Goal: Task Accomplishment & Management: Use online tool/utility

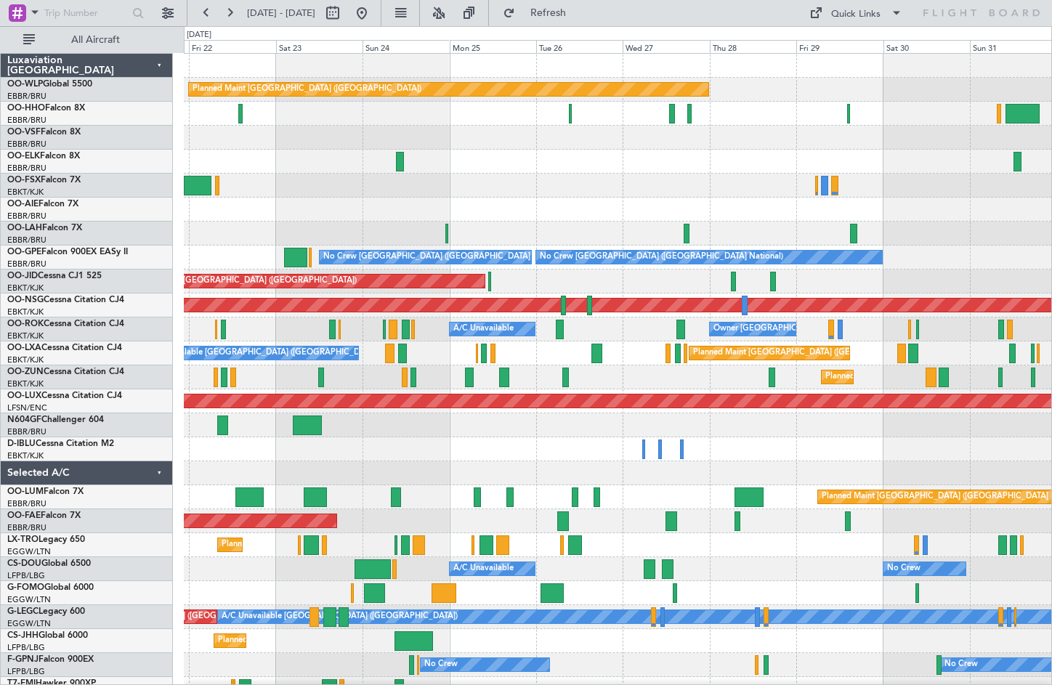
click at [514, 211] on div "Planned Maint [GEOGRAPHIC_DATA] ([GEOGRAPHIC_DATA])" at bounding box center [617, 210] width 867 height 24
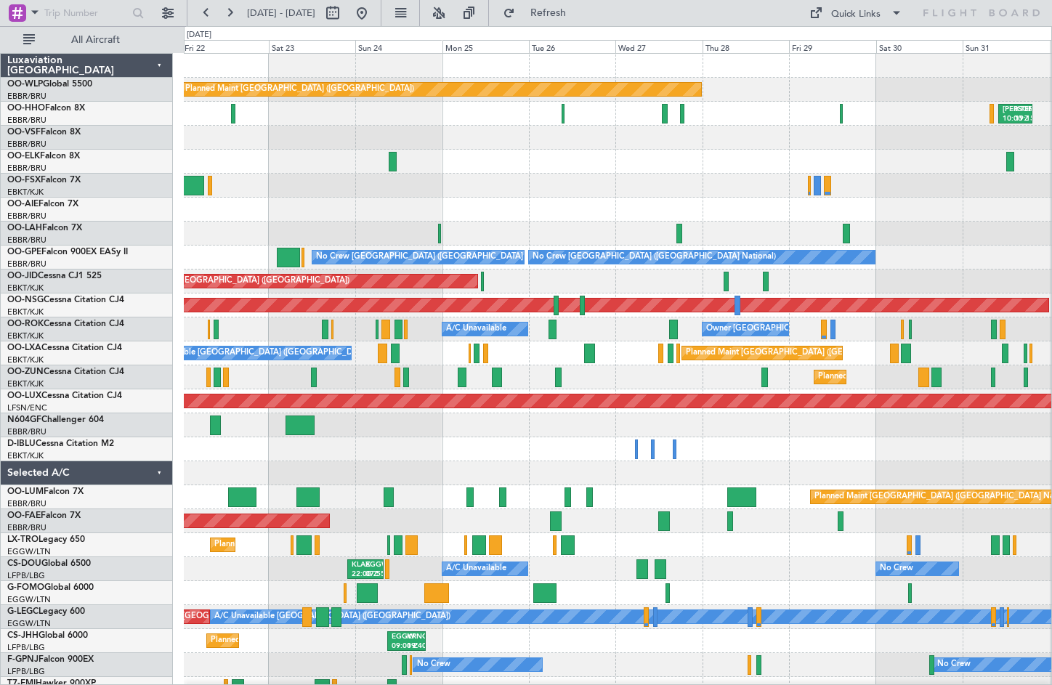
click at [254, 663] on div "No Crew No Crew [GEOGRAPHIC_DATA] ([GEOGRAPHIC_DATA]) Planned Maint [GEOGRAPHIC…" at bounding box center [617, 665] width 867 height 24
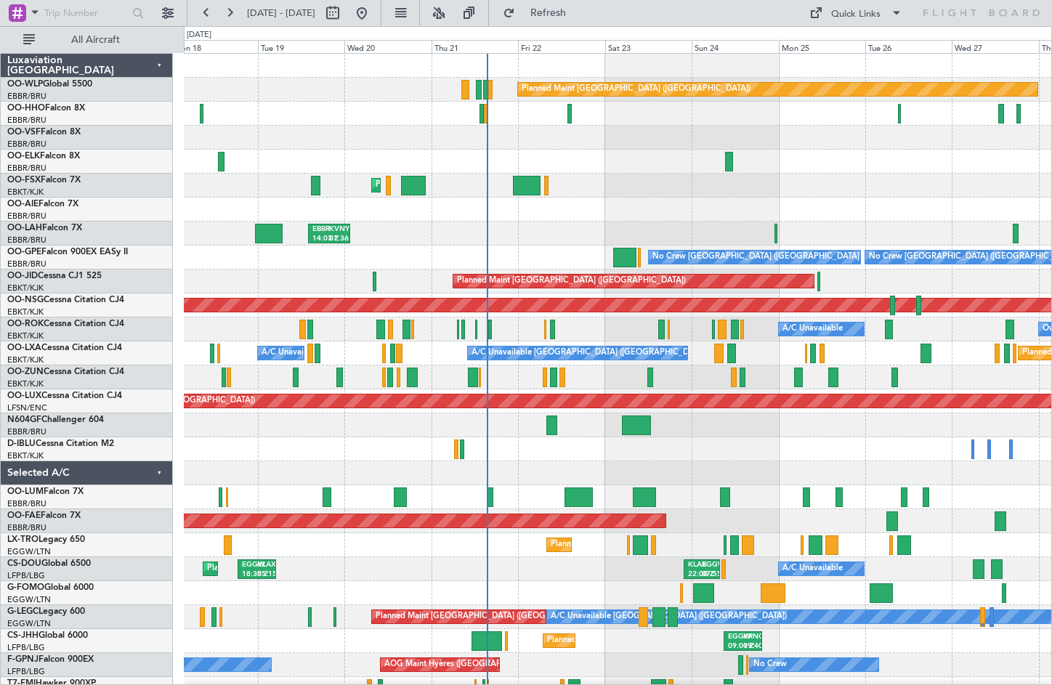
click at [918, 221] on div at bounding box center [617, 210] width 867 height 24
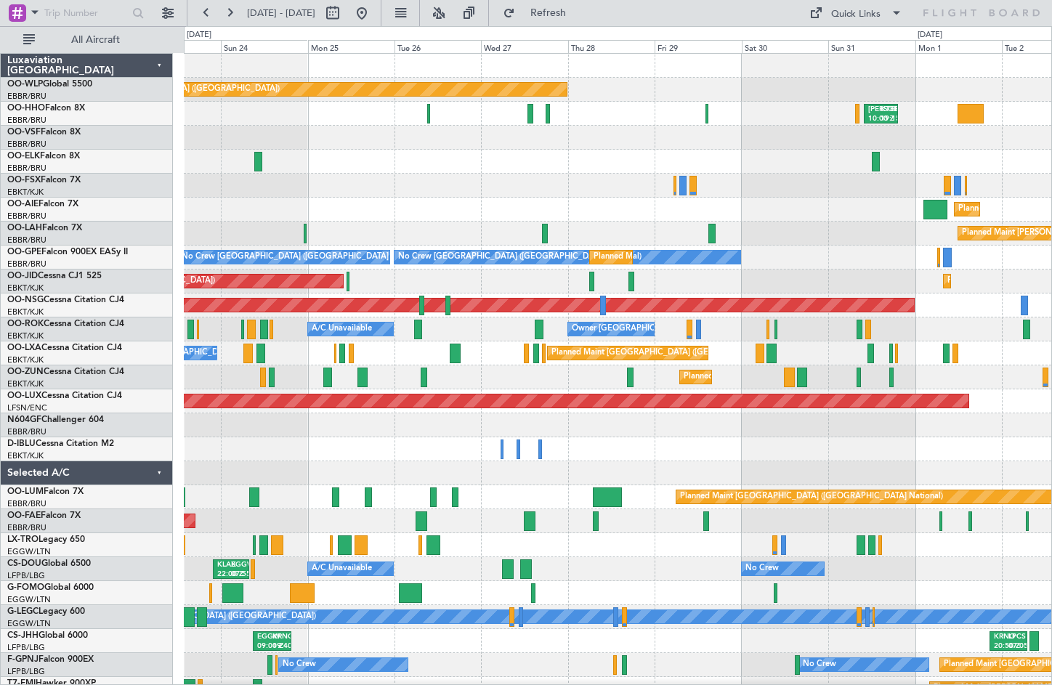
click at [317, 199] on div "Planned Maint [GEOGRAPHIC_DATA] ([GEOGRAPHIC_DATA]) [PERSON_NAME] 10:00 Z KTEB …" at bounding box center [617, 389] width 867 height 671
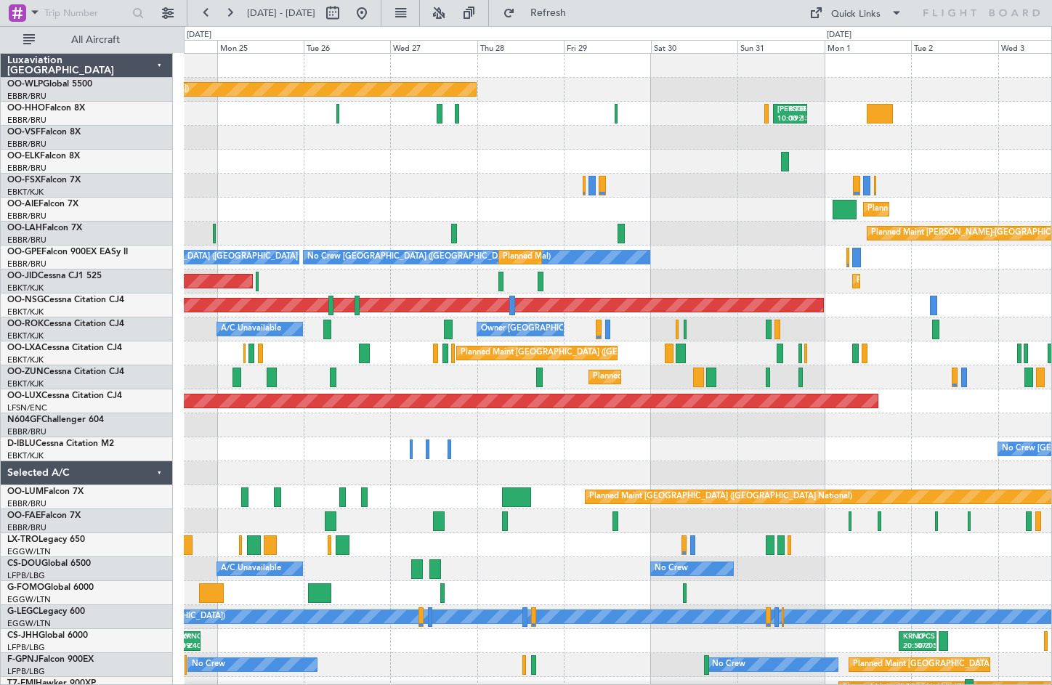
drag, startPoint x: 536, startPoint y: 43, endPoint x: 527, endPoint y: 31, distance: 15.1
drag, startPoint x: 527, startPoint y: 31, endPoint x: 675, endPoint y: 13, distance: 148.5
click at [675, 13] on div "[DATE] - [DATE] Refresh Quick Links All Aircraft" at bounding box center [526, 13] width 1052 height 26
click at [450, 16] on button at bounding box center [438, 12] width 23 height 23
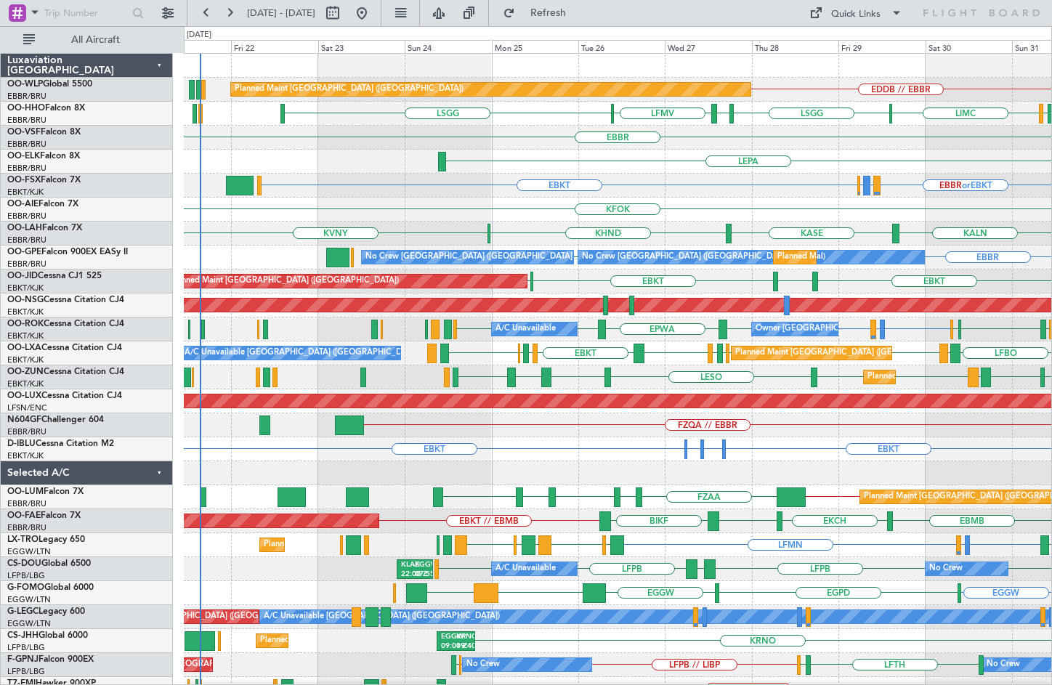
scroll to position [1, 0]
click at [1019, 446] on div "EBKT EHAM or EBKT ELLX or EBKT EBKT" at bounding box center [617, 449] width 867 height 24
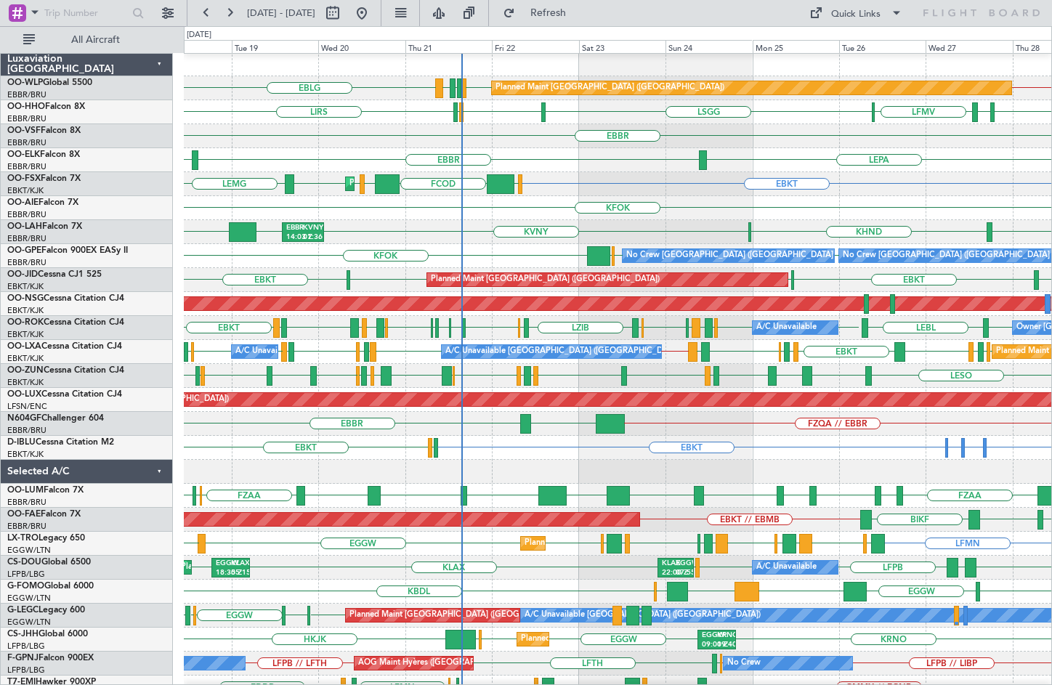
click at [721, 187] on div "EBKT [GEOGRAPHIC_DATA] EGGW FCOD [GEOGRAPHIC_DATA] EBKT EBKT Planned Maint [GEO…" at bounding box center [617, 184] width 867 height 24
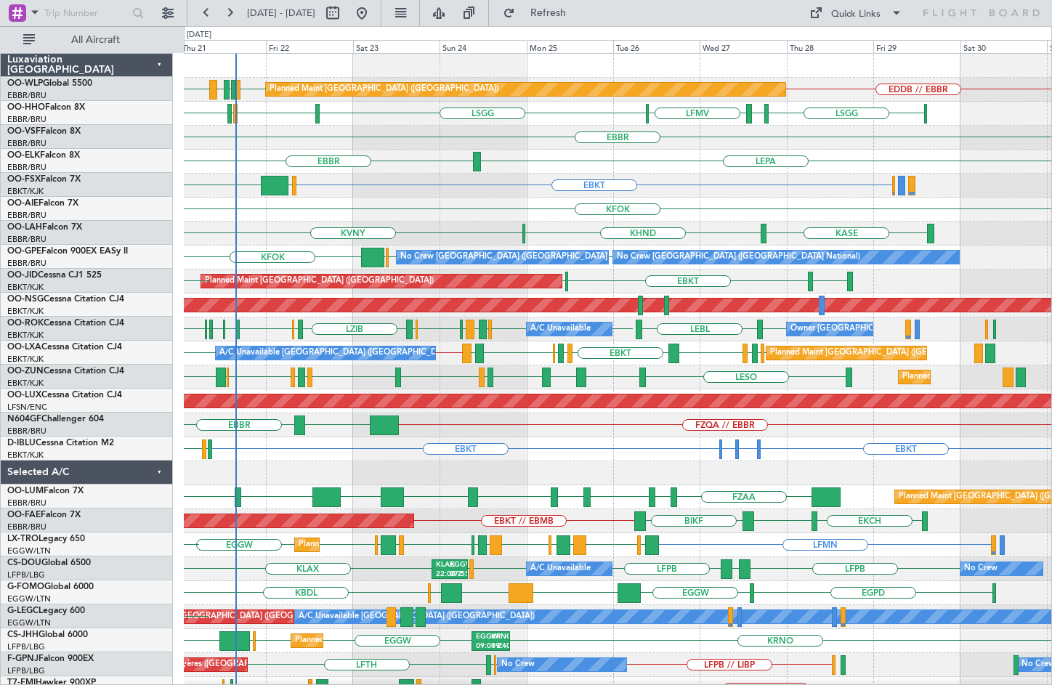
scroll to position [0, 0]
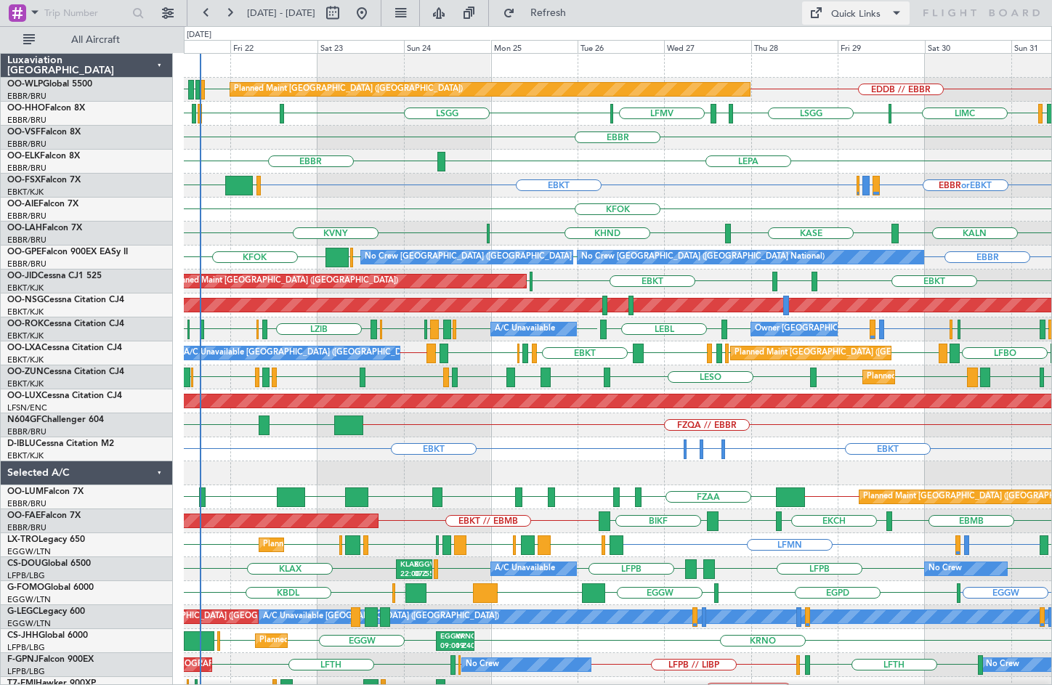
click at [865, 9] on div "Quick Links" at bounding box center [855, 14] width 49 height 15
click at [873, 45] on button "Trip Builder" at bounding box center [856, 48] width 109 height 35
click at [579, 17] on span "Refreshing..." at bounding box center [548, 13] width 61 height 10
click at [577, 4] on button "Refresh" at bounding box center [539, 12] width 87 height 23
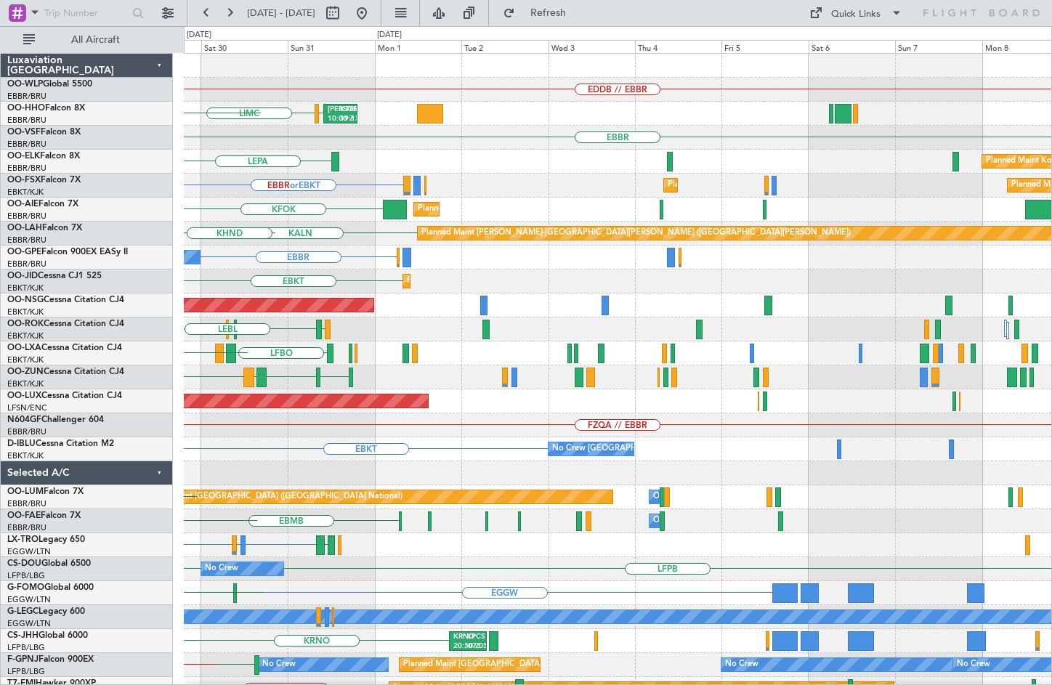
click at [230, 453] on div "EDDB // EBBR Planned Maint [GEOGRAPHIC_DATA] ([GEOGRAPHIC_DATA]) [GEOGRAPHIC_DA…" at bounding box center [617, 425] width 867 height 743
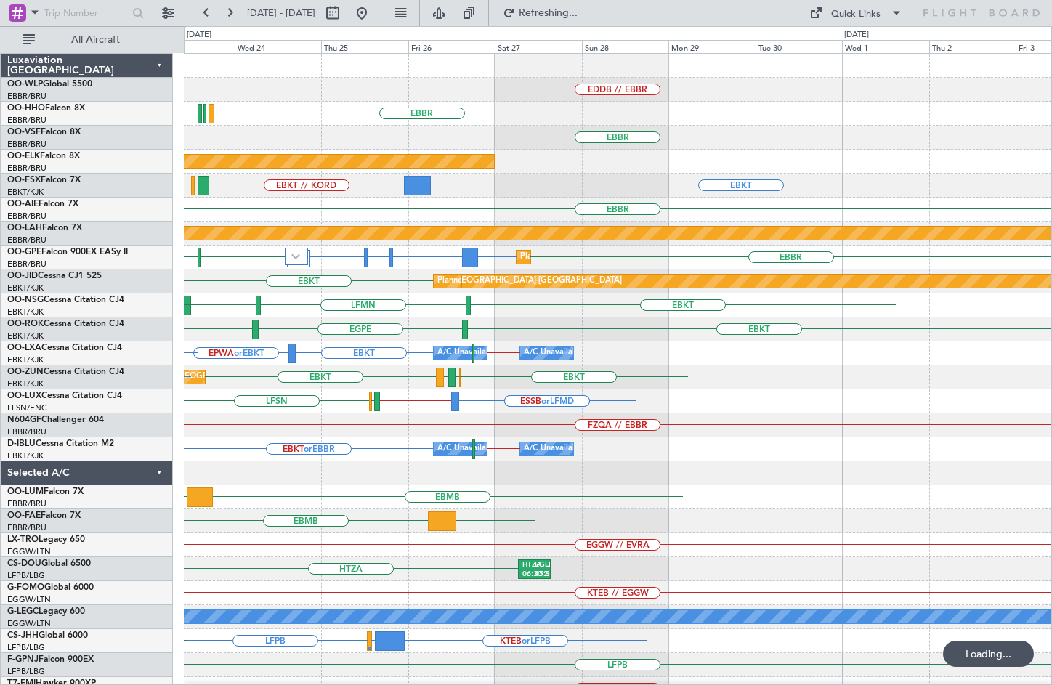
click at [247, 461] on div "EDDB // EBBR LFPB [GEOGRAPHIC_DATA] LFMN [GEOGRAPHIC_DATA] LFMN [GEOGRAPHIC_DAT…" at bounding box center [617, 413] width 867 height 719
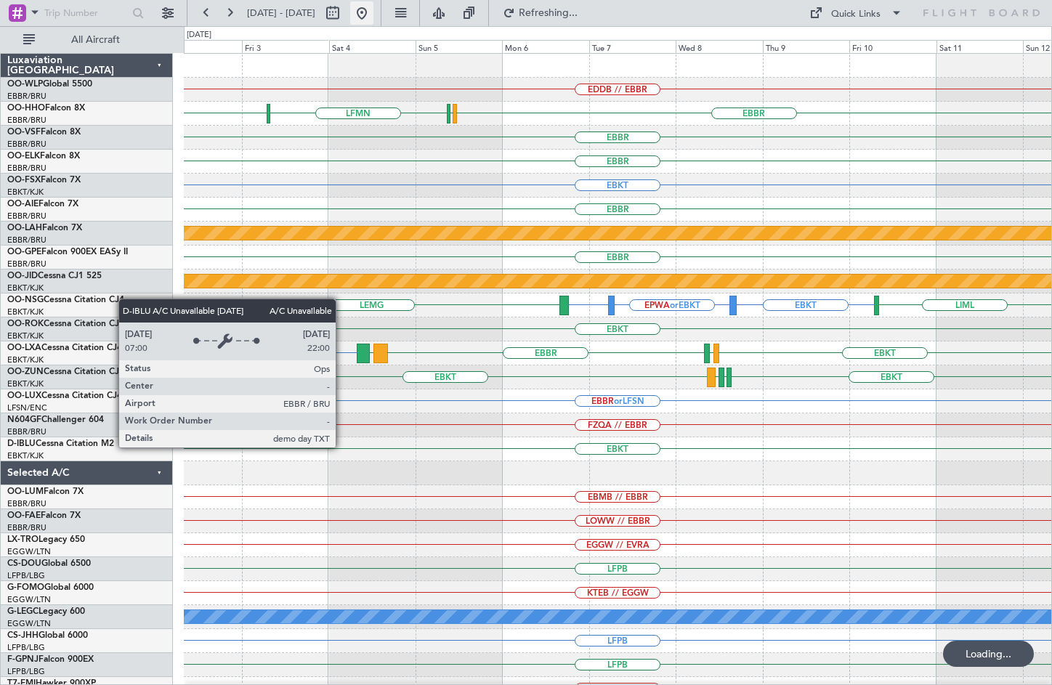
click at [373, 16] on button at bounding box center [361, 12] width 23 height 23
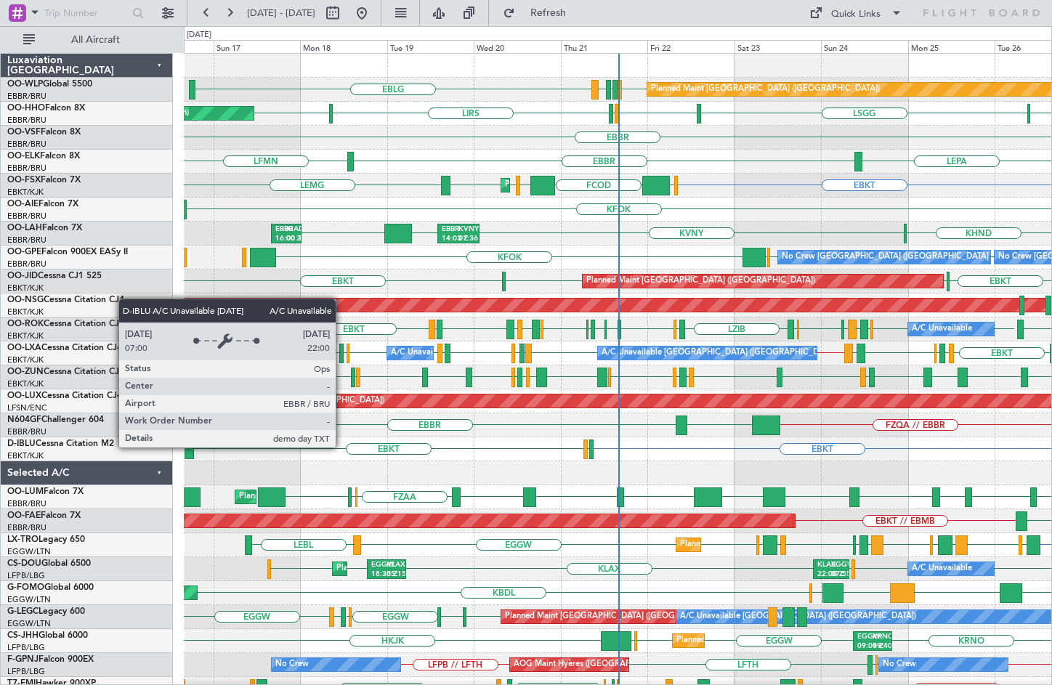
click at [772, 126] on div "EBBR" at bounding box center [617, 138] width 867 height 24
